Goal: Task Accomplishment & Management: Use online tool/utility

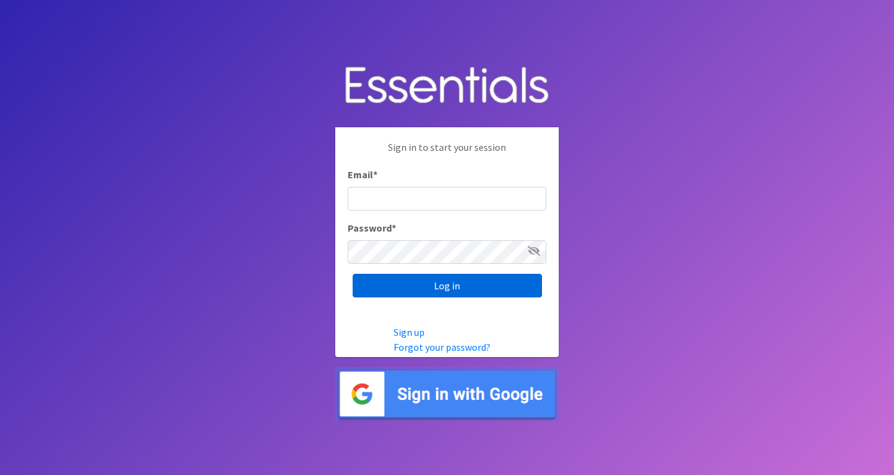
type input "roz@momshelpingmomsfoundation.org"
click at [435, 282] on input "Log in" at bounding box center [447, 286] width 189 height 24
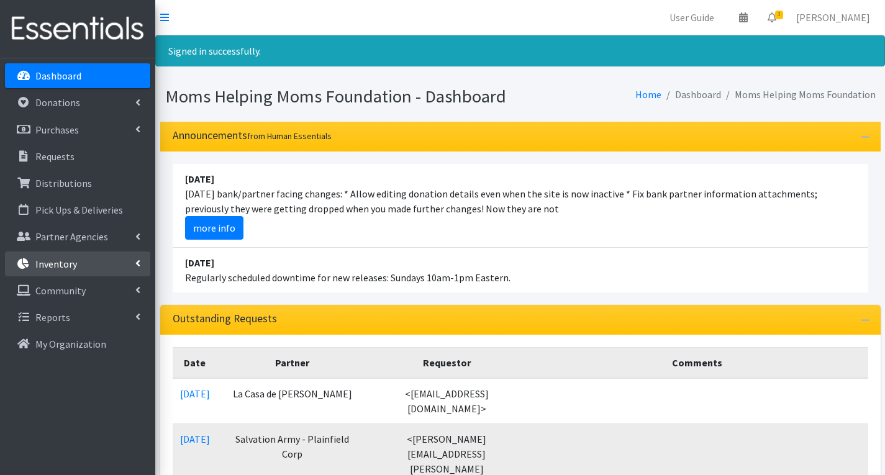
click at [113, 260] on link "Inventory" at bounding box center [77, 263] width 145 height 25
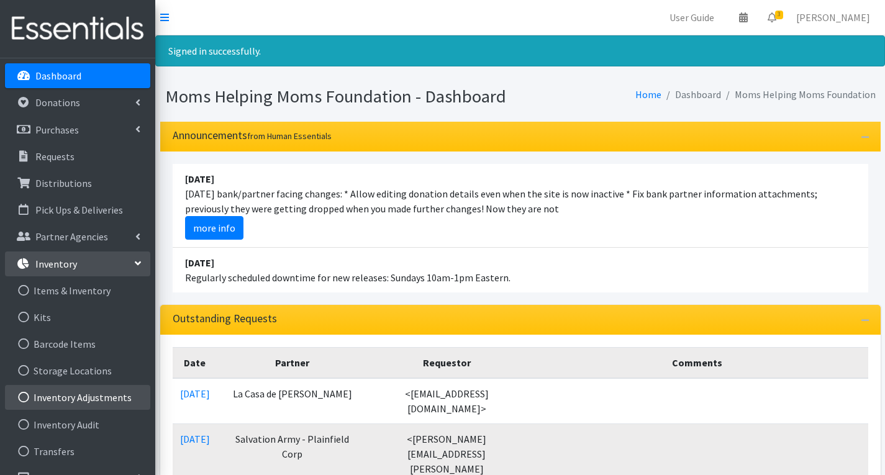
click at [106, 401] on link "Inventory Adjustments" at bounding box center [77, 397] width 145 height 25
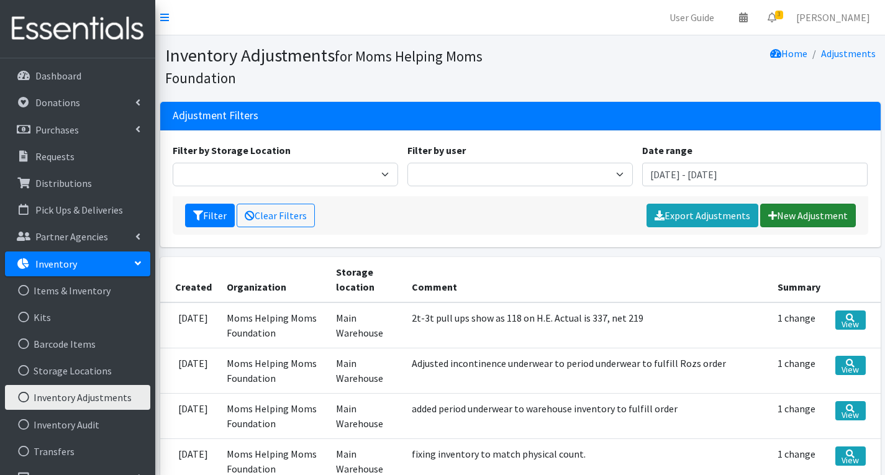
click at [794, 217] on link "New Adjustment" at bounding box center [808, 216] width 96 height 24
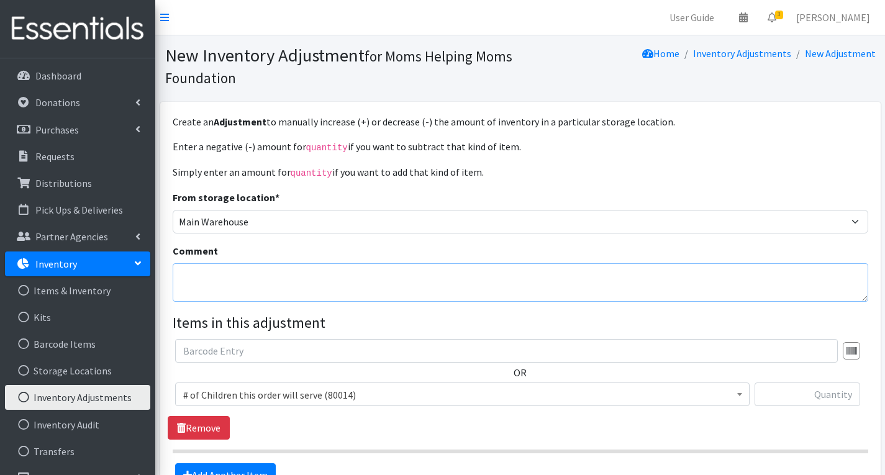
click at [373, 287] on textarea "Comment" at bounding box center [520, 282] width 695 height 38
type textarea "$"
click at [405, 280] on textarea "4T-5T pull ups adjusted to reflect warehouse inventory" at bounding box center [520, 282] width 695 height 38
click at [237, 275] on textarea "4T-5T pull ups adjusted to reflect warehouse inventory on 8/13/25-NC" at bounding box center [520, 282] width 695 height 38
type textarea "4T-5T pull ups and liners adjusted to reflect warehouse inventory on [DATE]-NC"
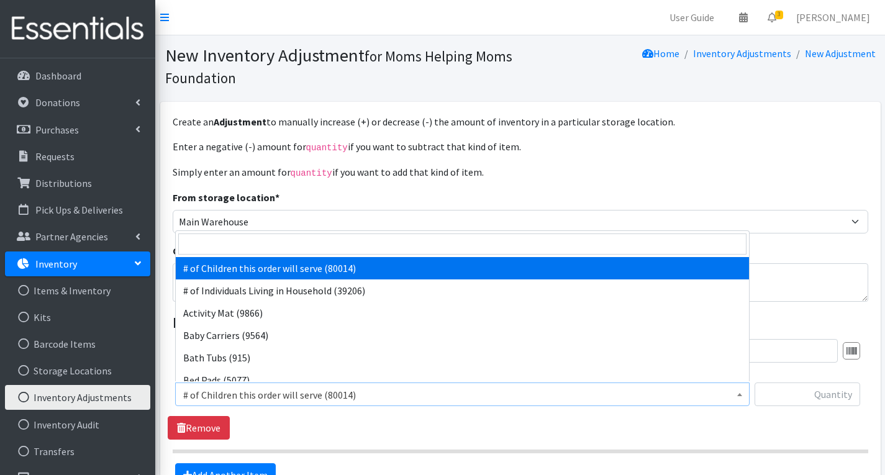
click at [518, 389] on span "# of Children this order will serve (80014)" at bounding box center [462, 394] width 558 height 17
click at [463, 237] on input "search" at bounding box center [462, 243] width 568 height 21
type input "4T"
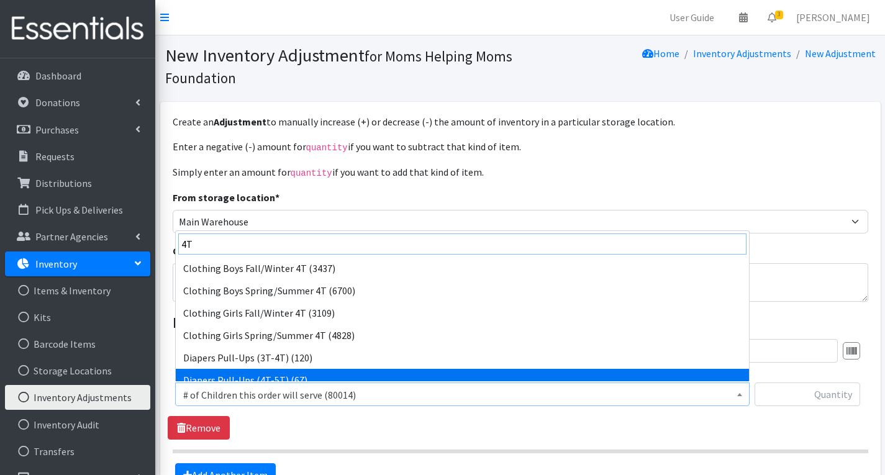
scroll to position [10, 0]
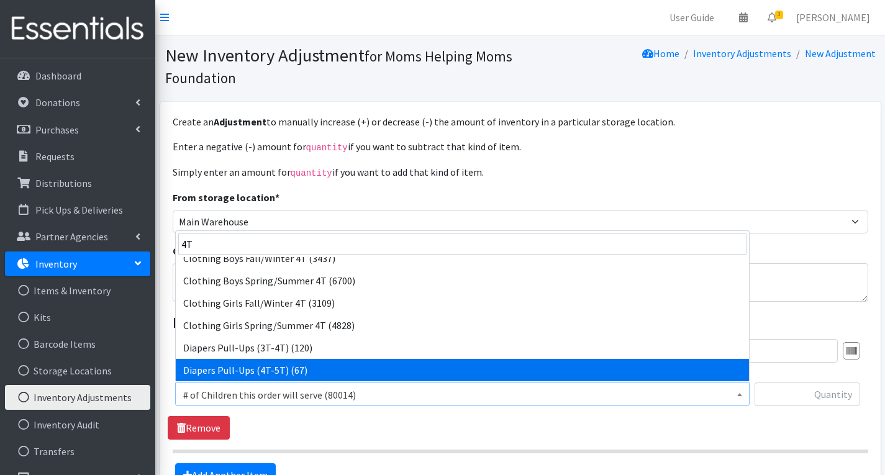
select select "1973"
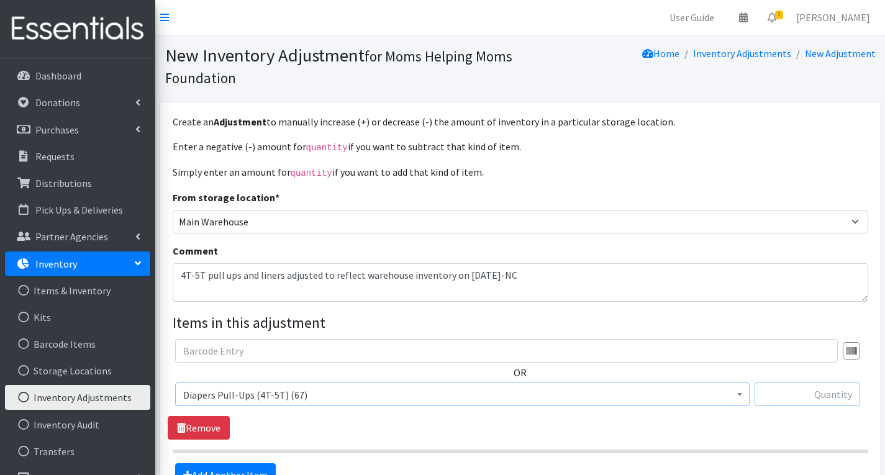
click at [793, 389] on input "text" at bounding box center [807, 394] width 106 height 24
type input "5"
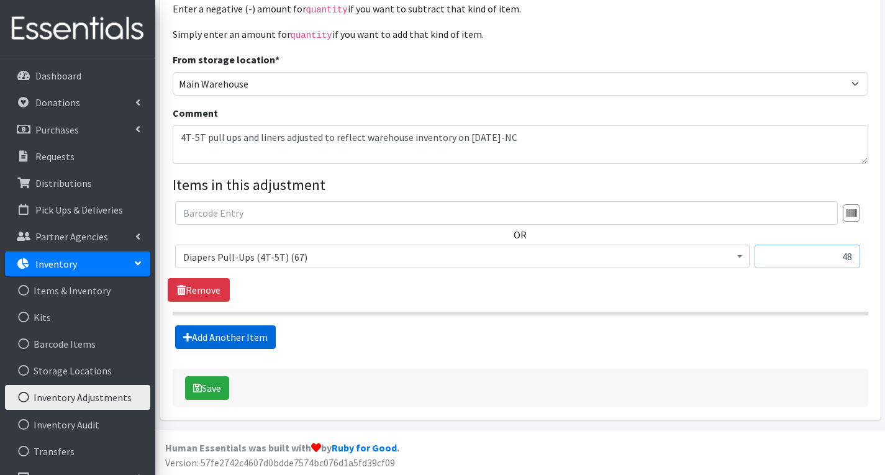
type input "48"
click at [248, 333] on link "Add Another Item" at bounding box center [225, 337] width 101 height 24
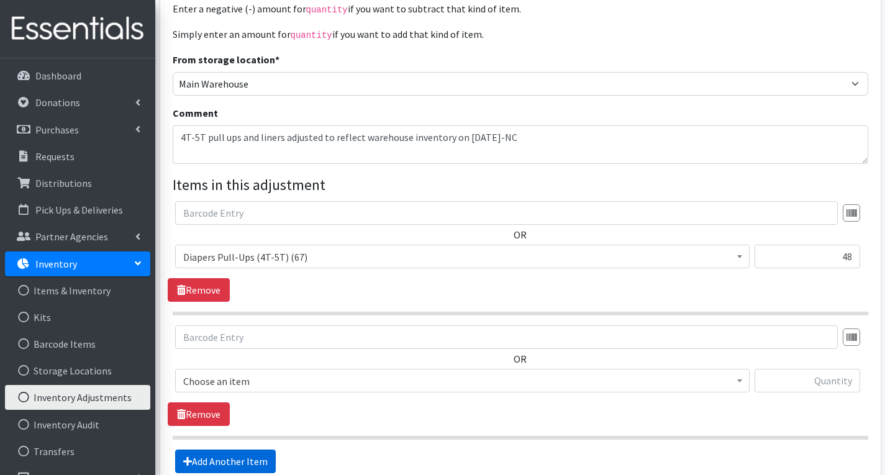
scroll to position [262, 0]
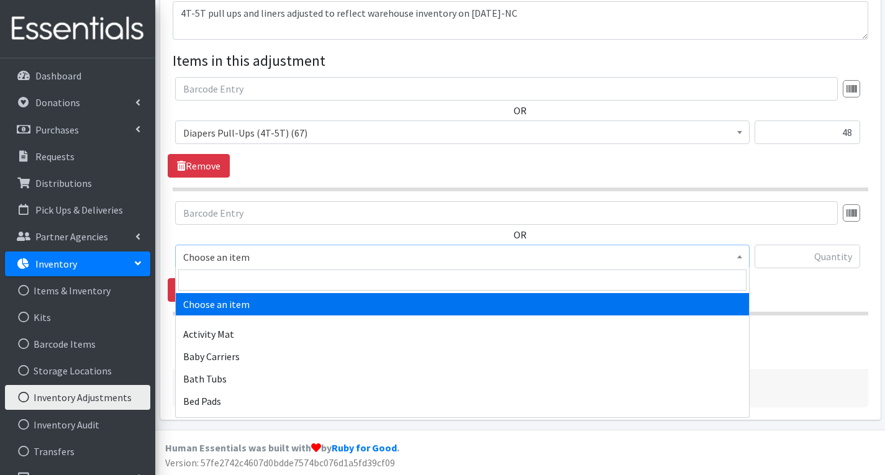
click at [248, 245] on span "Choose an item" at bounding box center [462, 257] width 574 height 24
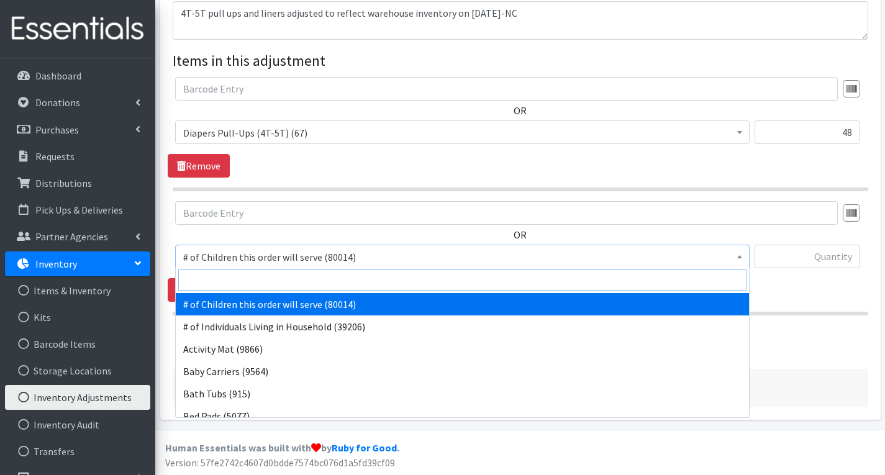
click at [256, 282] on input "search" at bounding box center [462, 279] width 568 height 21
drag, startPoint x: 256, startPoint y: 282, endPoint x: 266, endPoint y: 302, distance: 22.5
click at [273, 260] on span "# of Children this order will serve (80014)" at bounding box center [462, 256] width 558 height 17
click at [272, 274] on input "search" at bounding box center [462, 279] width 568 height 21
type input "lin"
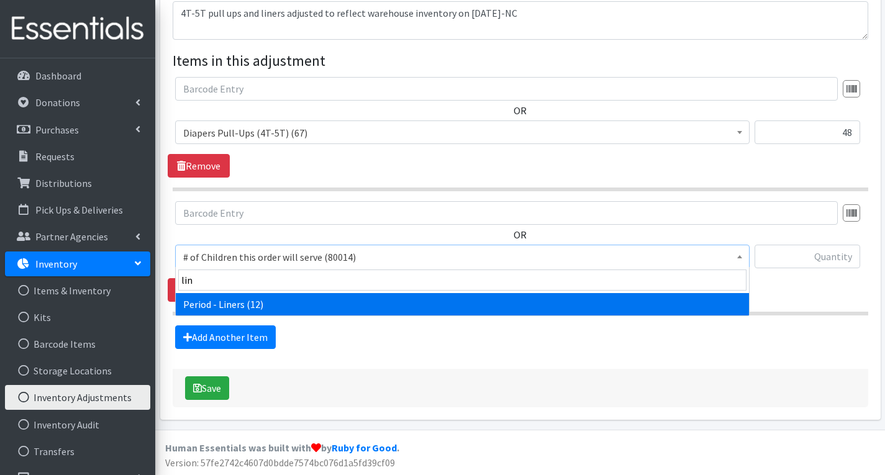
select select "5774"
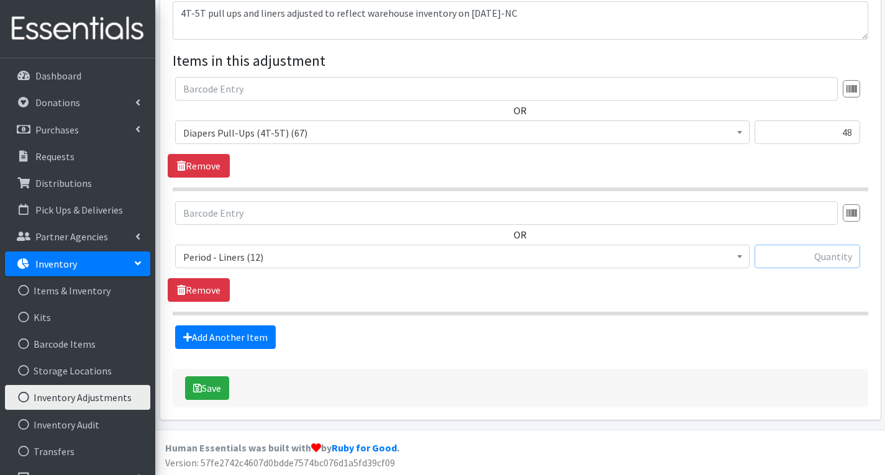
click at [831, 259] on input "text" at bounding box center [807, 257] width 106 height 24
type input "2350"
click at [222, 386] on button "Save" at bounding box center [207, 388] width 44 height 24
